Goal: Information Seeking & Learning: Check status

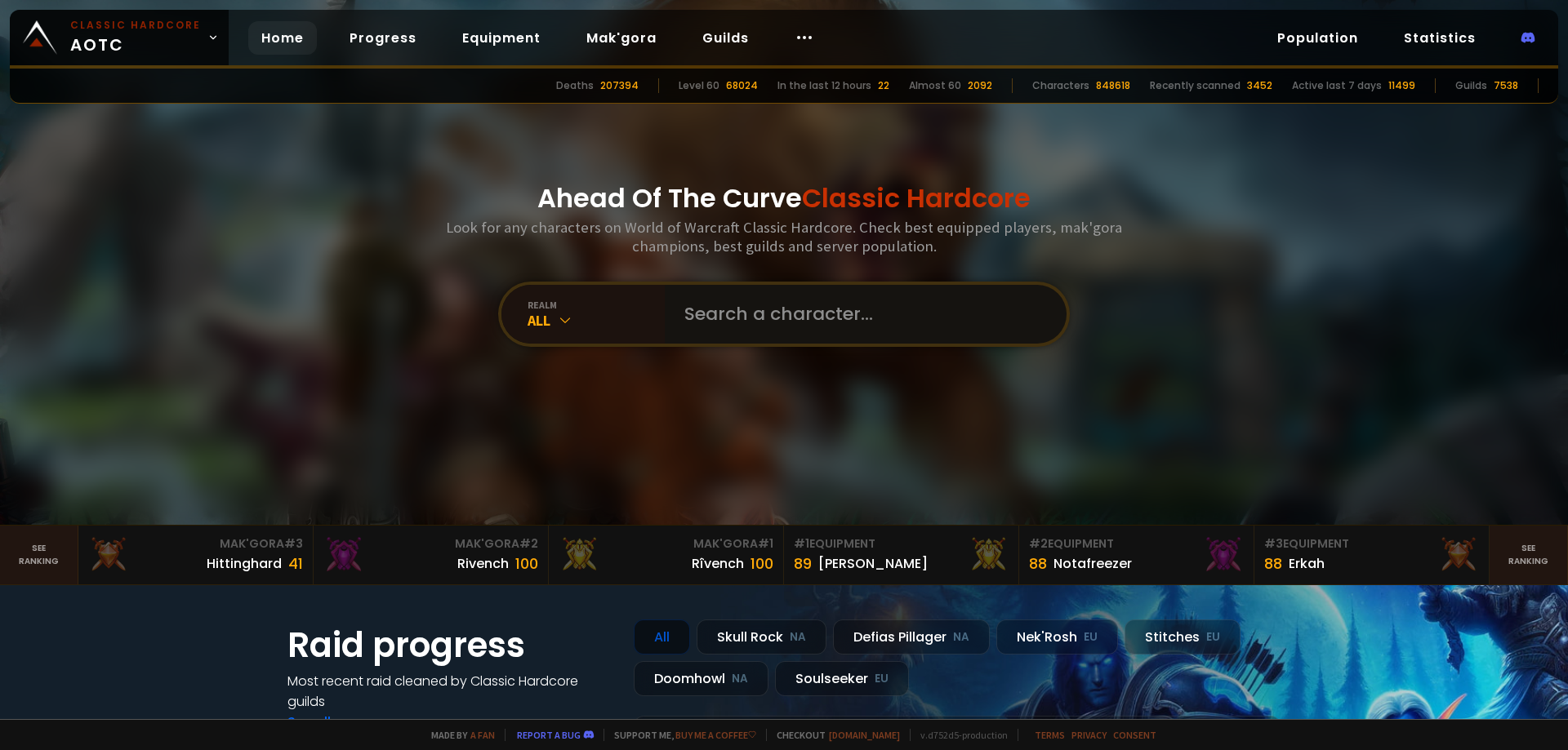
click at [800, 328] on input "text" at bounding box center [860, 314] width 372 height 59
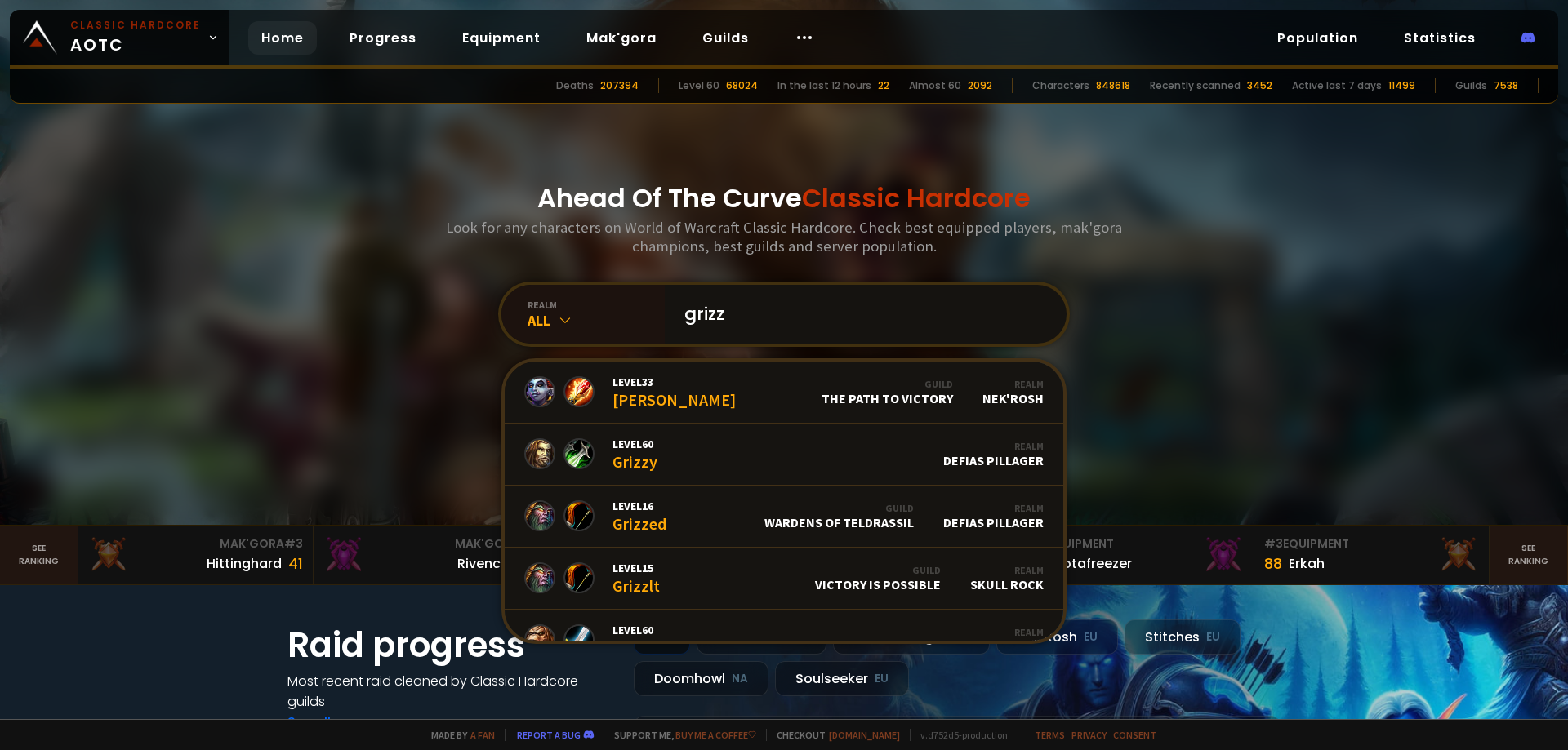
type input "grizzq"
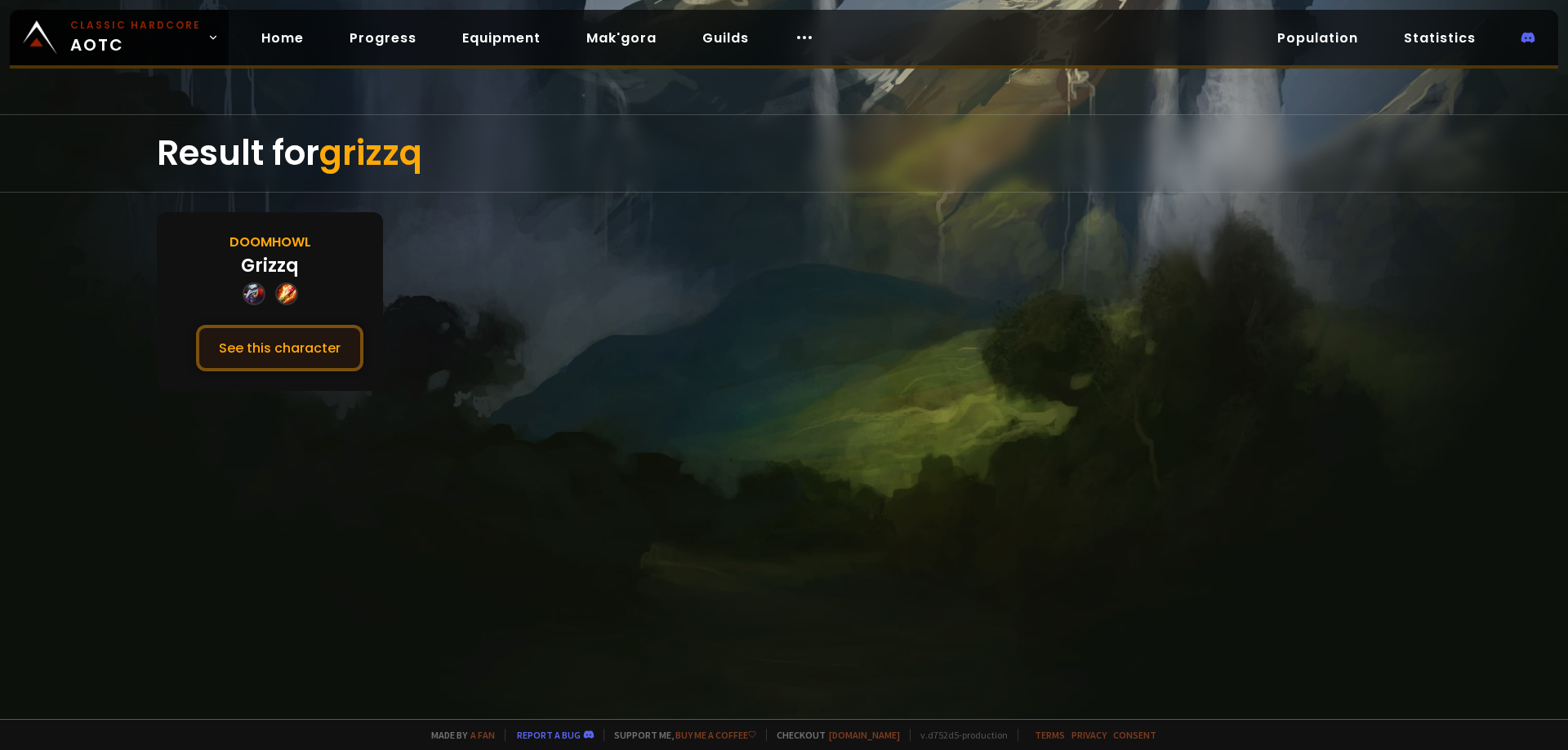
click at [299, 359] on button "See this character" at bounding box center [280, 348] width 168 height 46
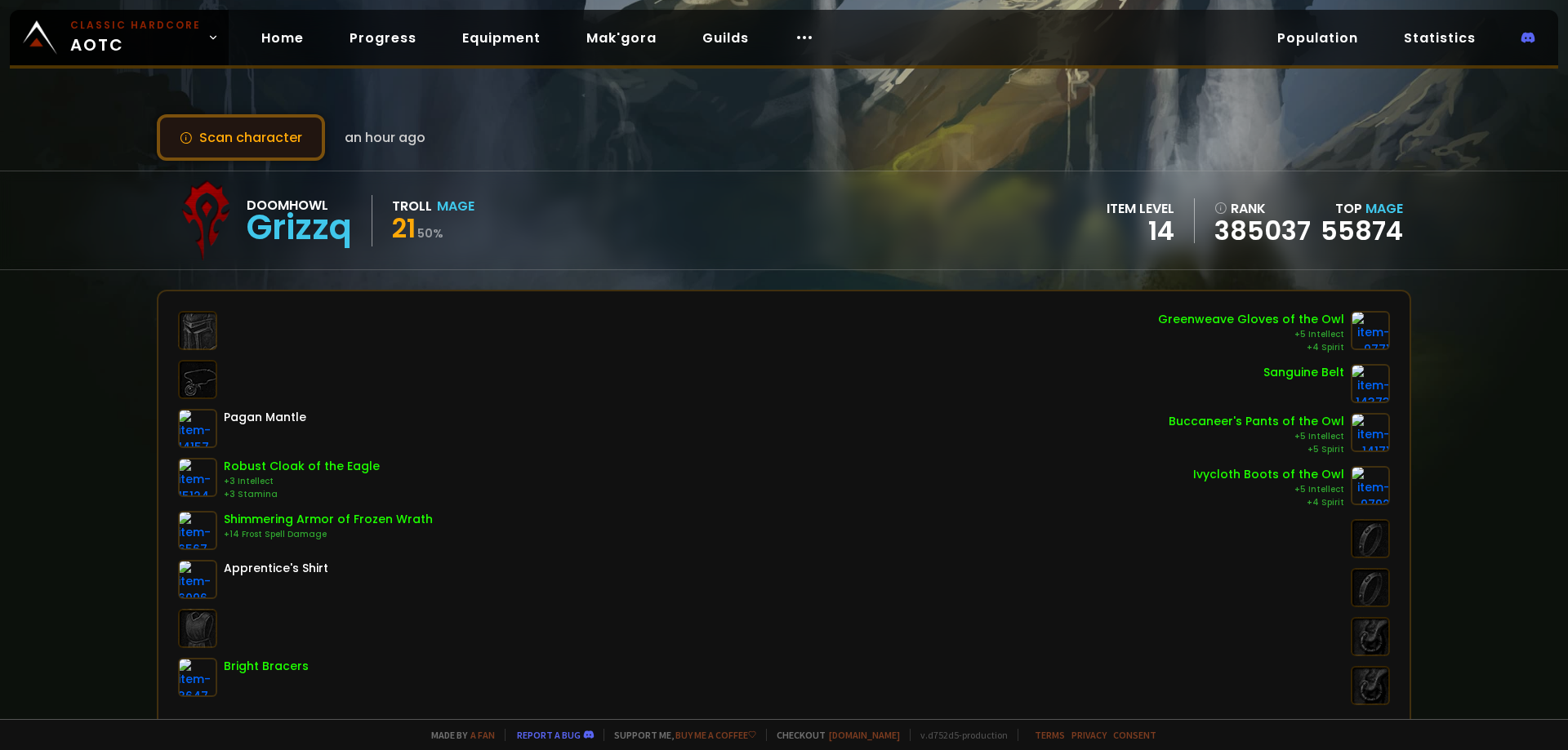
click at [279, 129] on button "Scan character" at bounding box center [240, 138] width 169 height 46
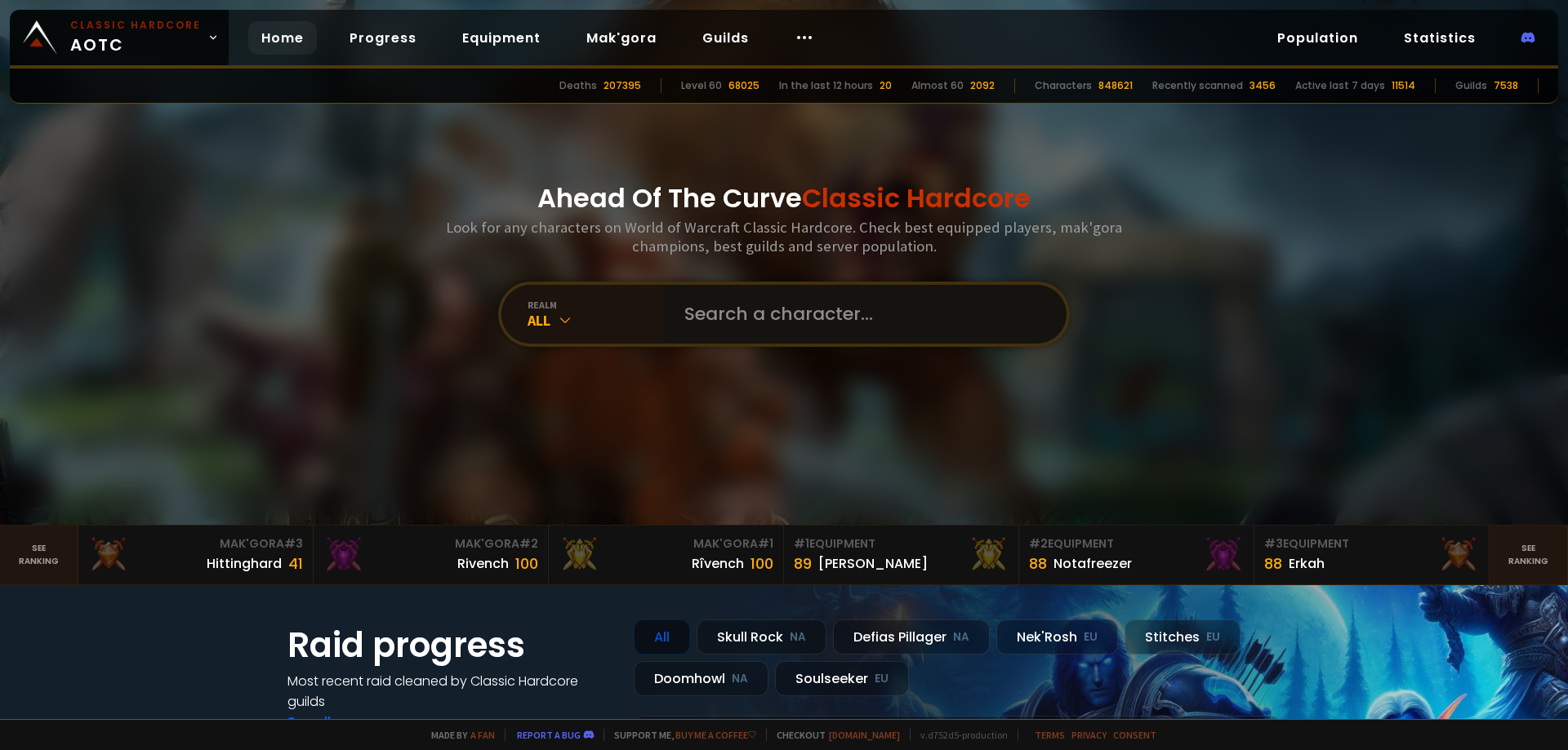
click at [750, 334] on input "text" at bounding box center [860, 314] width 372 height 59
type input "ы"
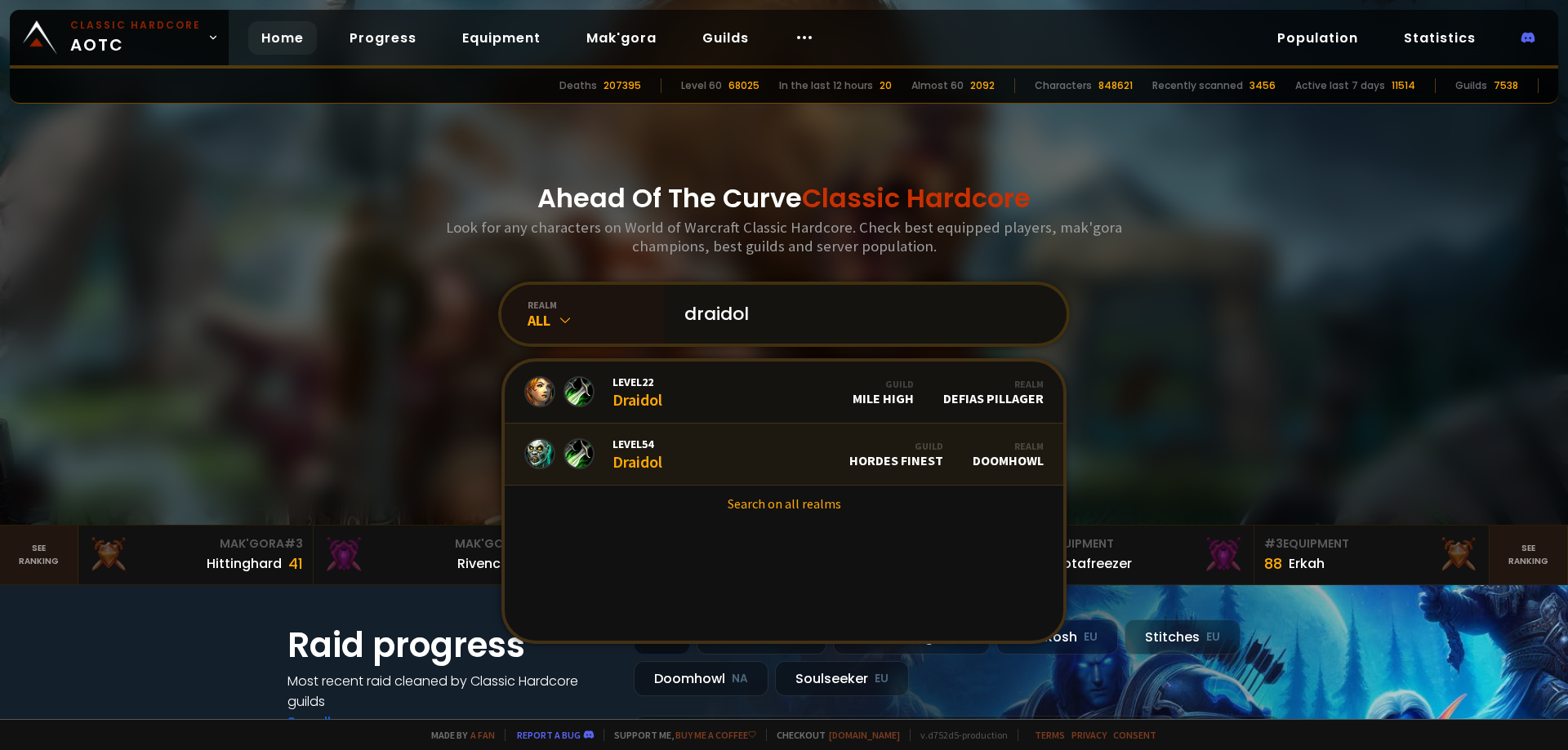
type input "draidol"
click at [685, 449] on link "Level 54 Draidol Guild Hordes Finest Realm Doomhowl" at bounding box center [784, 454] width 559 height 62
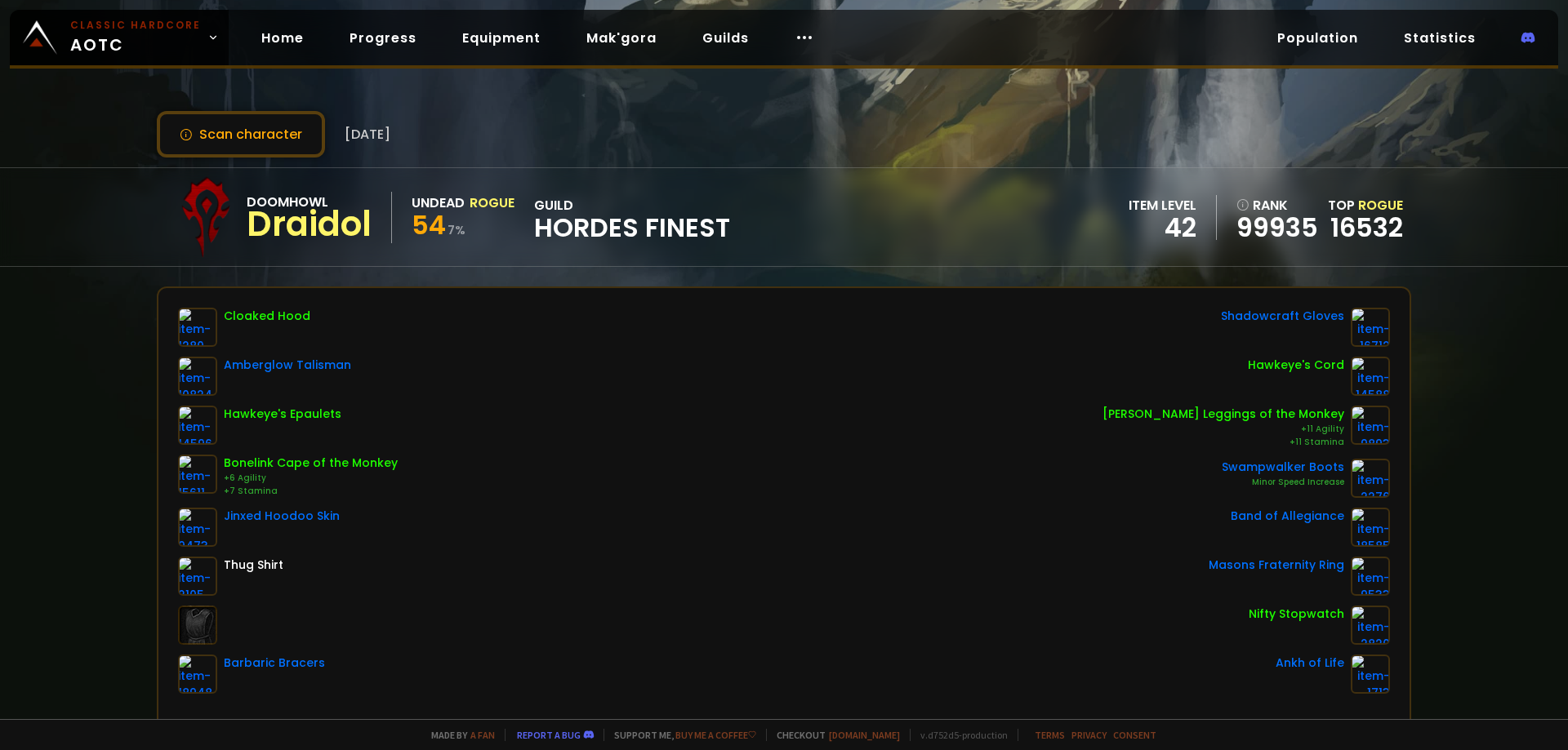
scroll to position [24, 0]
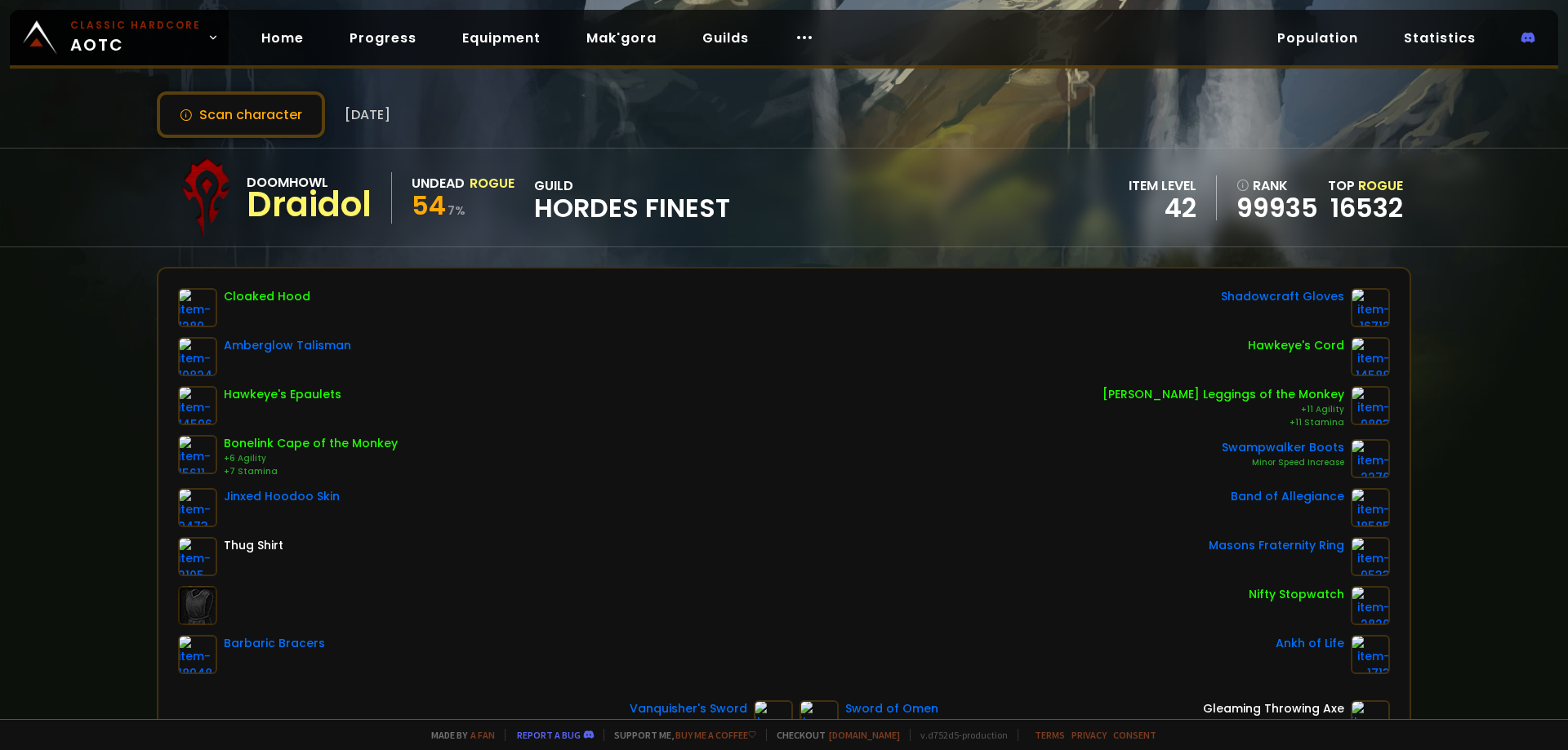
drag, startPoint x: 500, startPoint y: 302, endPoint x: 508, endPoint y: 336, distance: 34.9
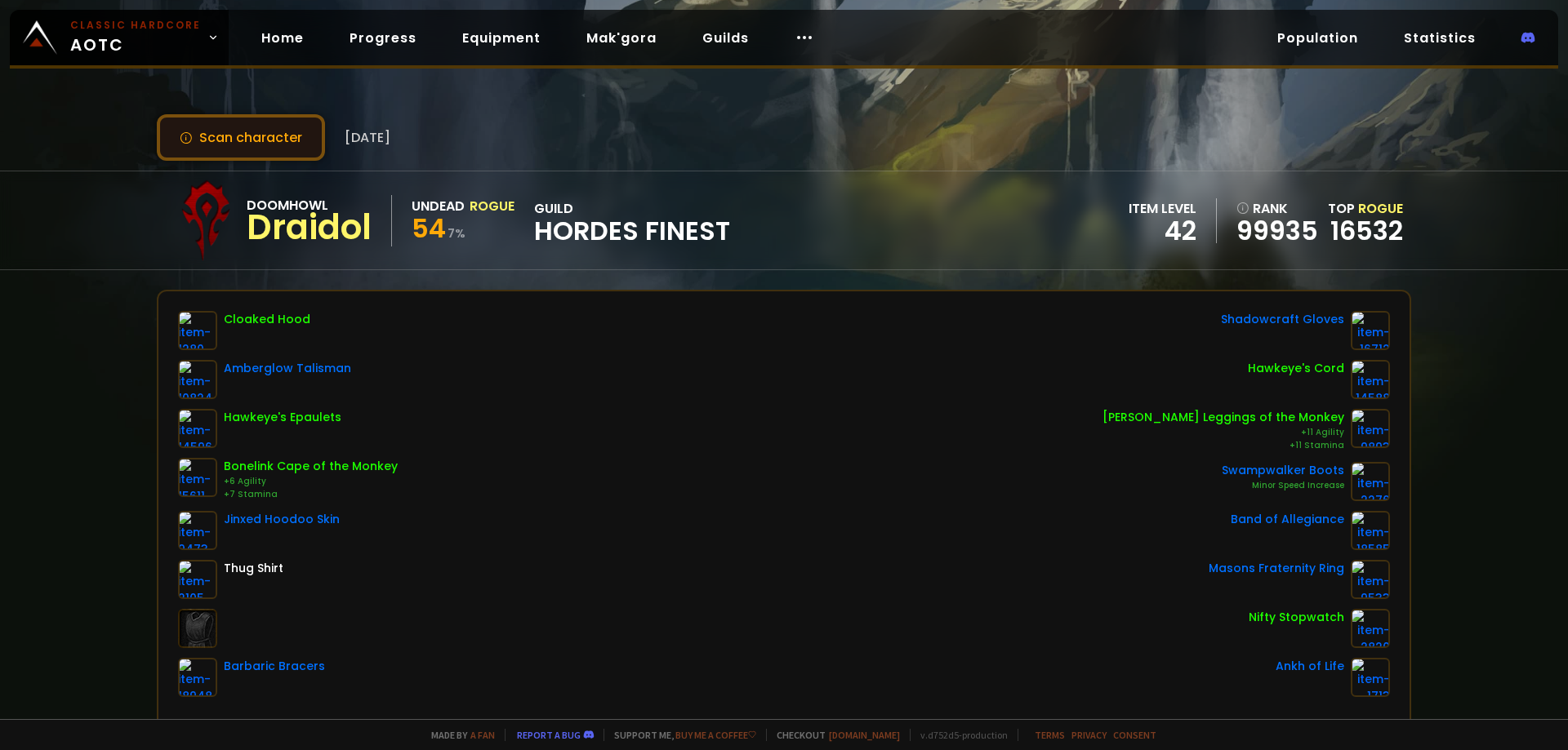
click at [240, 135] on button "Scan character" at bounding box center [240, 138] width 169 height 46
